Goal: Task Accomplishment & Management: Complete application form

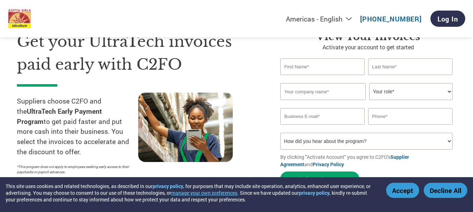
scroll to position [35, 0]
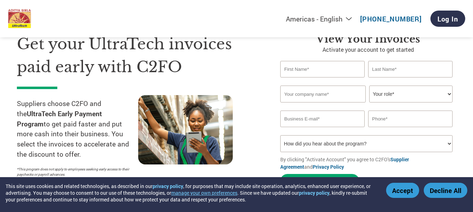
click at [321, 66] on input "text" at bounding box center [322, 69] width 84 height 17
type input "[PERSON_NAME]"
click at [398, 71] on input "text" at bounding box center [410, 69] width 84 height 17
type input "Naik"
click at [341, 92] on input "text" at bounding box center [322, 93] width 85 height 17
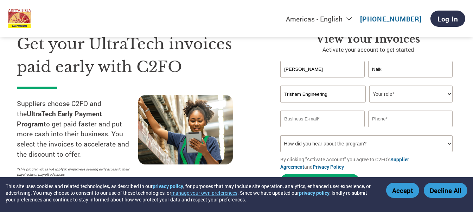
type input "Trisham Engineering"
click at [412, 93] on select "Your role* CFO Controller Credit Manager Finance Director Treasurer CEO Preside…" at bounding box center [410, 93] width 83 height 17
select select "ACCOUNTING"
click at [369, 85] on select "Your role* CFO Controller Credit Manager Finance Director Treasurer CEO Preside…" at bounding box center [410, 93] width 83 height 17
click at [399, 118] on input "text" at bounding box center [410, 118] width 84 height 17
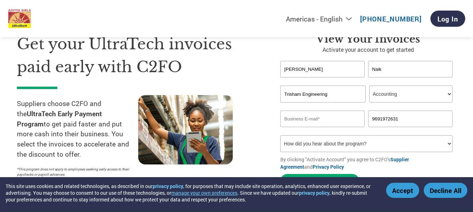
type input "9691972631"
click at [331, 120] on input "email" at bounding box center [322, 118] width 84 height 17
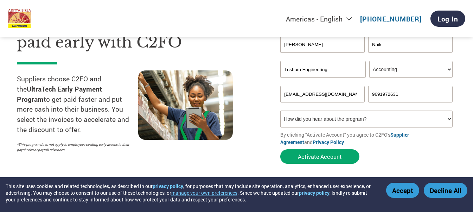
scroll to position [70, 0]
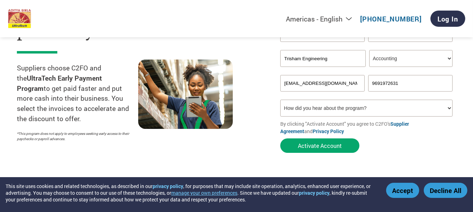
type input "[EMAIL_ADDRESS][DOMAIN_NAME]"
click at [381, 108] on select "How did you hear about the program? Received a letter Email Social Media Online…" at bounding box center [366, 107] width 172 height 17
select select "Other"
click at [280, 101] on select "How did you hear about the program? Received a letter Email Social Media Online…" at bounding box center [366, 107] width 172 height 17
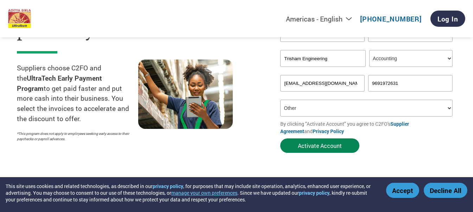
click at [316, 146] on button "Activate Account" at bounding box center [319, 145] width 79 height 14
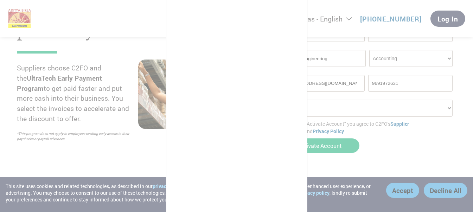
scroll to position [10, 0]
click at [397, 142] on div at bounding box center [236, 106] width 473 height 212
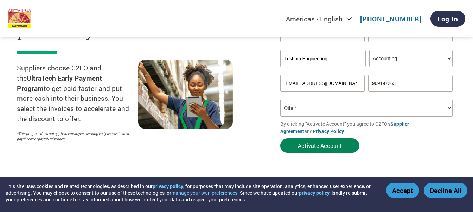
click at [319, 146] on button "Activate Account" at bounding box center [319, 145] width 79 height 14
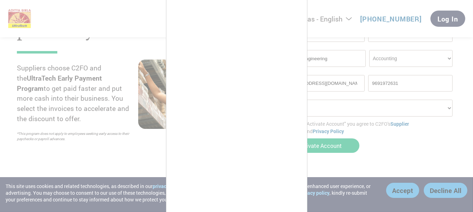
scroll to position [7, 0]
click at [395, 142] on div at bounding box center [236, 106] width 473 height 212
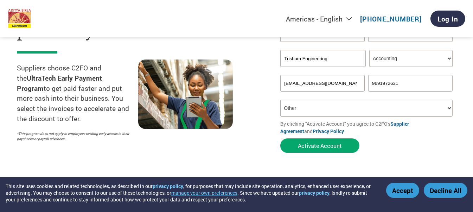
click at [403, 191] on button "Accept" at bounding box center [402, 189] width 33 height 15
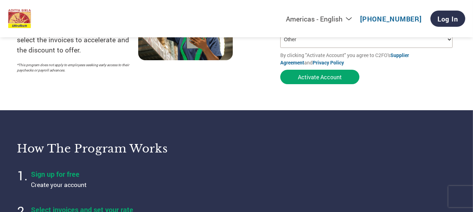
scroll to position [141, 0]
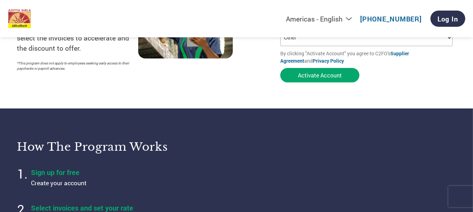
click at [409, 54] on link "Supplier Agreement" at bounding box center [344, 57] width 129 height 14
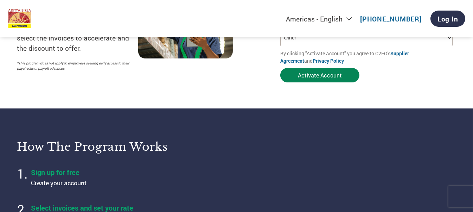
click at [326, 76] on button "Activate Account" at bounding box center [319, 75] width 79 height 14
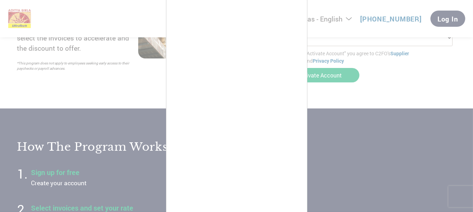
scroll to position [0, 0]
click at [380, 86] on div at bounding box center [236, 106] width 473 height 212
